Goal: Use online tool/utility: Utilize a website feature to perform a specific function

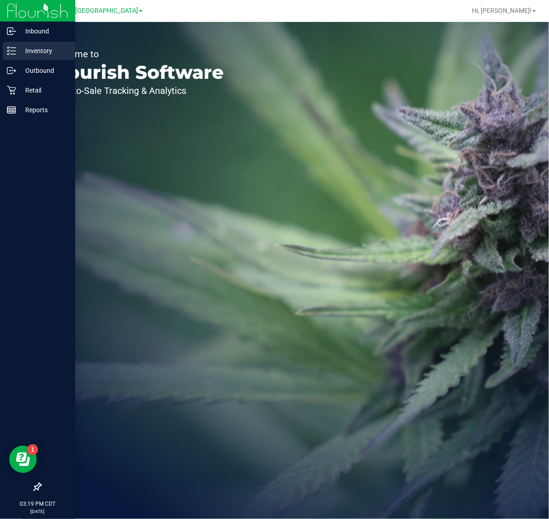
click at [37, 49] on p "Inventory" at bounding box center [43, 50] width 55 height 11
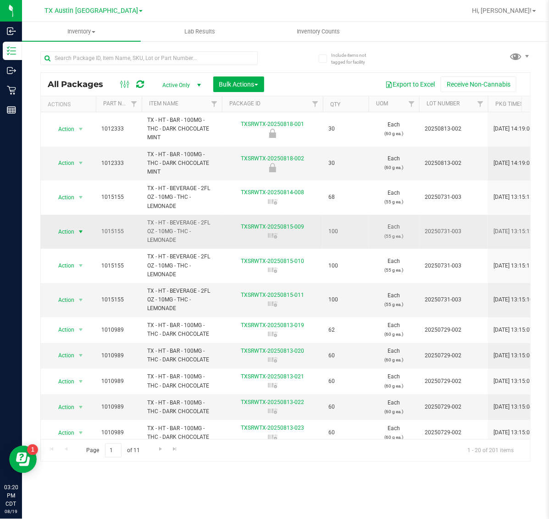
click at [78, 237] on span "select" at bounding box center [80, 232] width 11 height 13
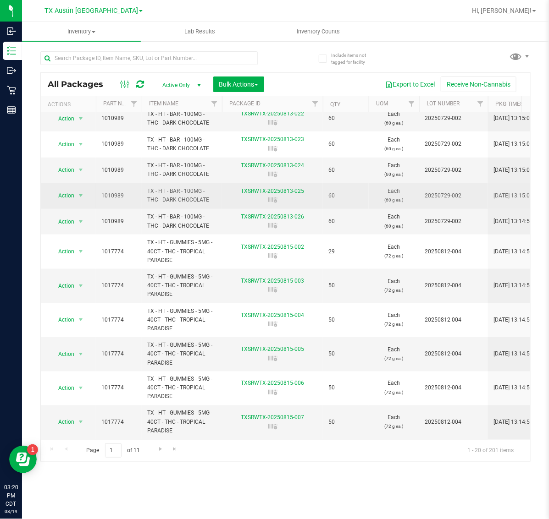
scroll to position [299, 0]
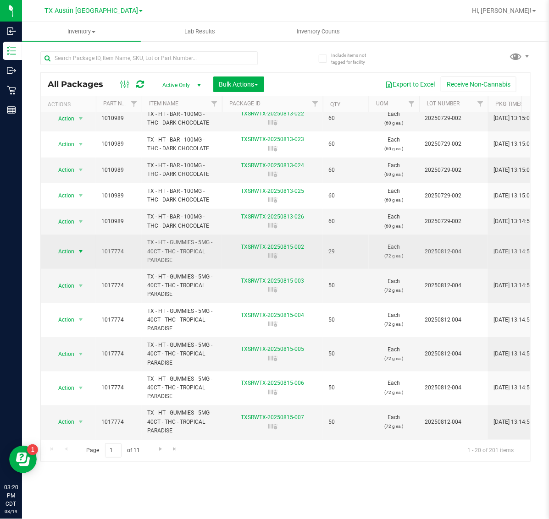
click at [60, 245] on span "Action" at bounding box center [62, 251] width 25 height 13
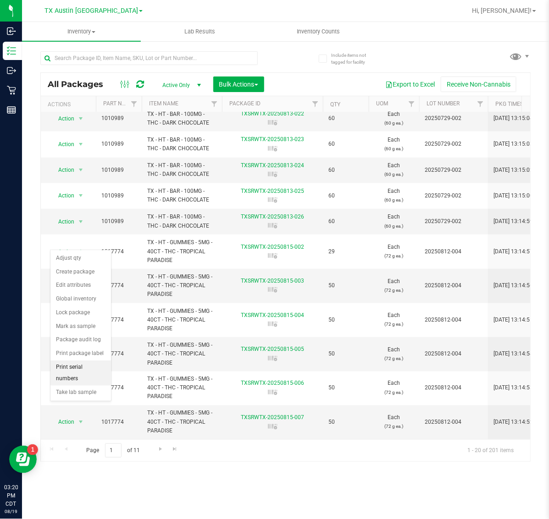
click at [76, 376] on li "Print serial numbers" at bounding box center [80, 373] width 61 height 25
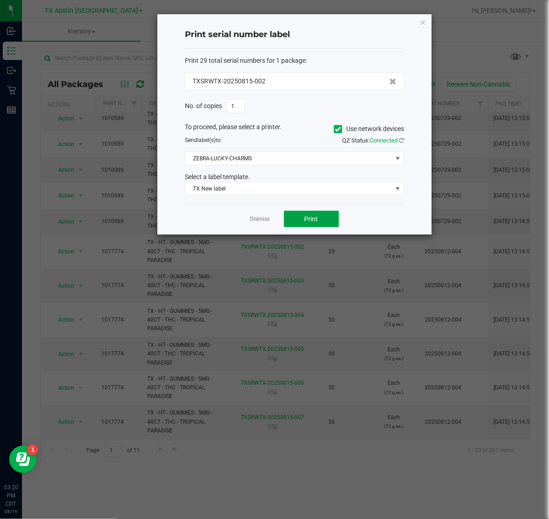
click at [316, 220] on span "Print" at bounding box center [311, 218] width 14 height 7
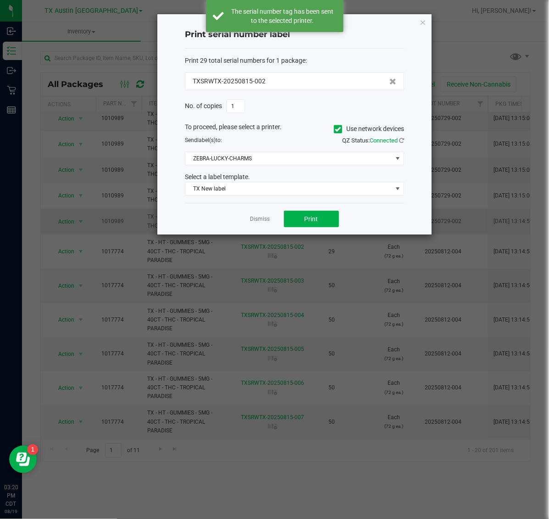
click at [260, 220] on link "Dismiss" at bounding box center [260, 219] width 20 height 8
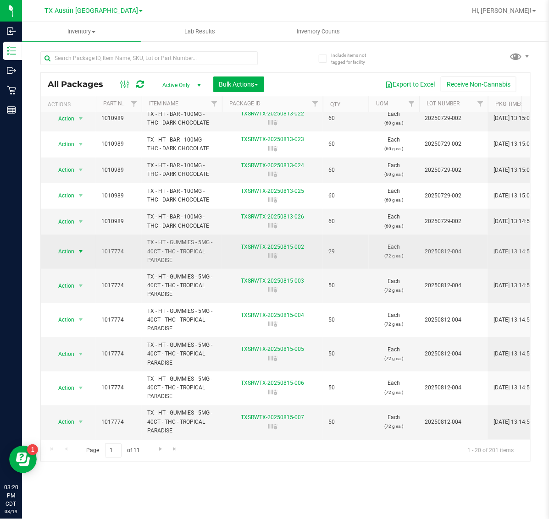
click at [72, 245] on span "Action" at bounding box center [62, 251] width 25 height 13
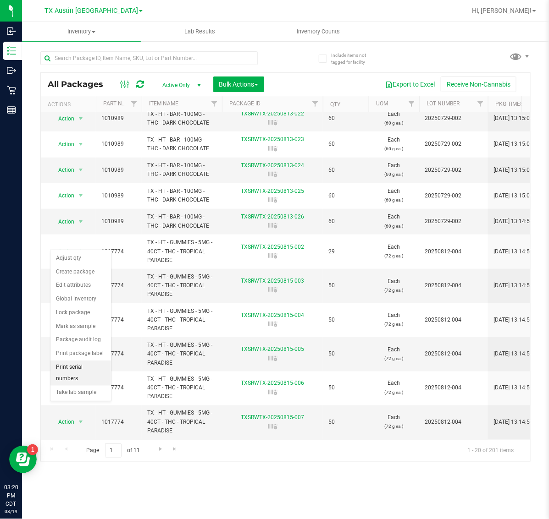
click at [82, 381] on li "Print serial numbers" at bounding box center [80, 373] width 61 height 25
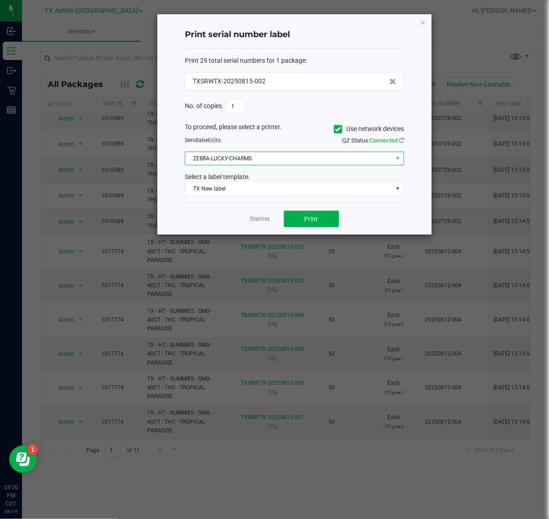
click at [270, 158] on span "ZEBRA-LUCKY-CHARMS" at bounding box center [288, 158] width 207 height 13
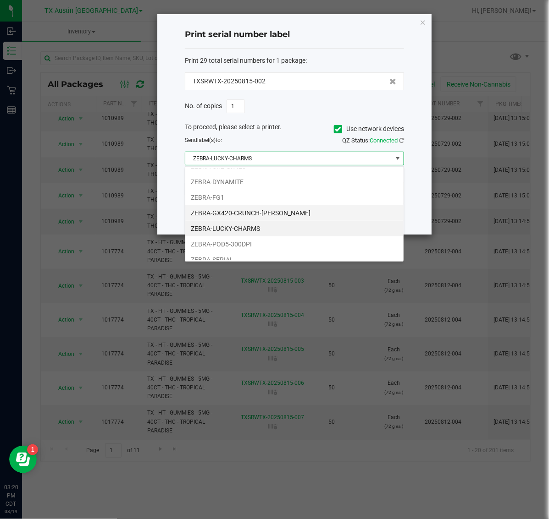
scroll to position [129, 0]
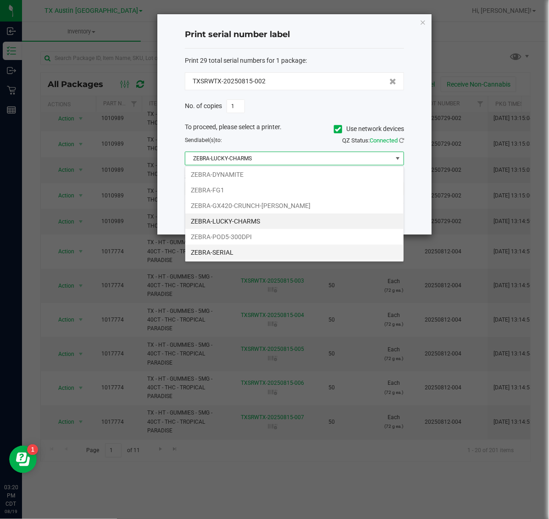
click at [231, 253] on li "ZEBRA-SERIAL" at bounding box center [294, 253] width 218 height 16
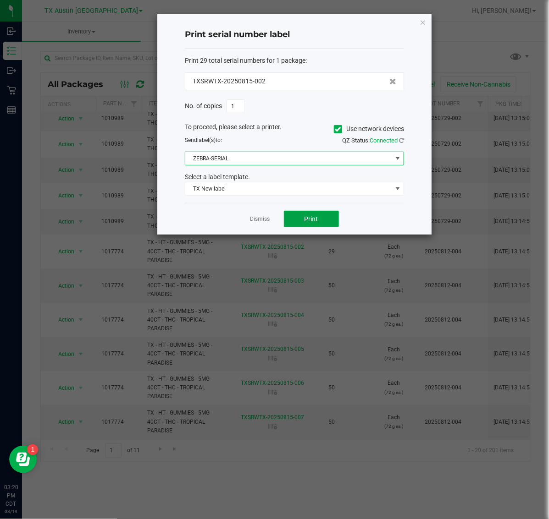
click at [326, 225] on button "Print" at bounding box center [311, 219] width 55 height 17
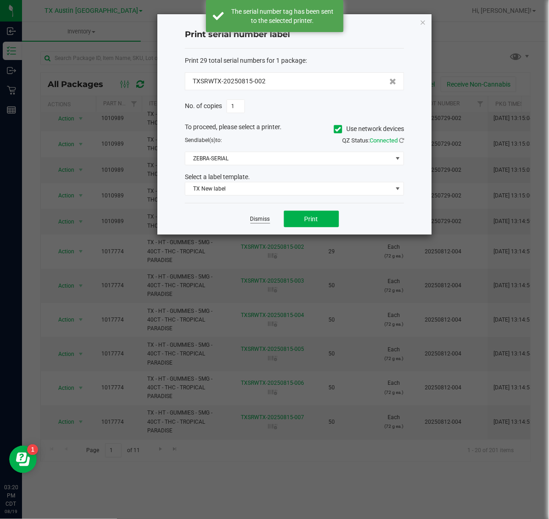
click at [259, 223] on link "Dismiss" at bounding box center [260, 219] width 20 height 8
